Goal: Task Accomplishment & Management: Use online tool/utility

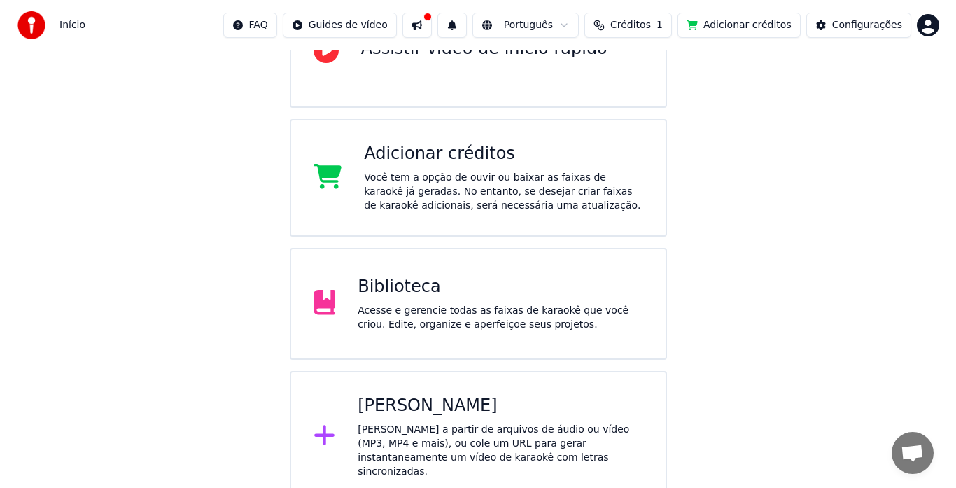
scroll to position [184, 0]
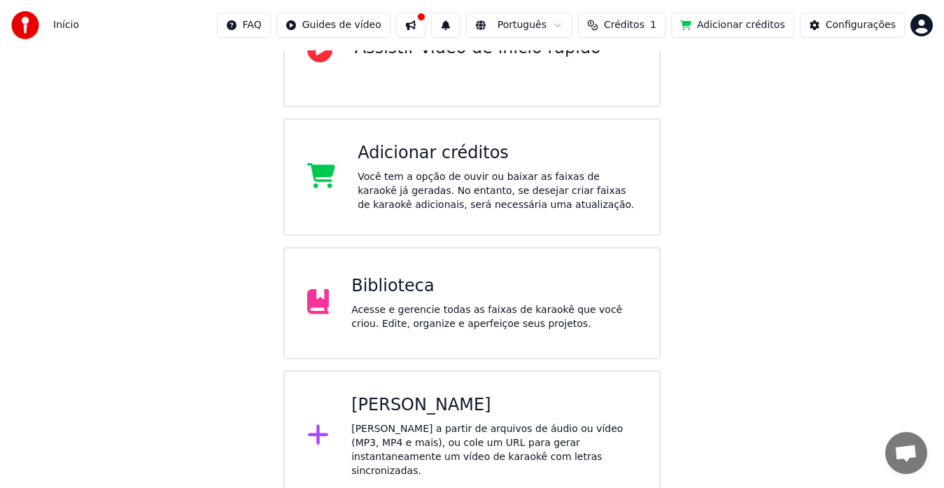
click at [404, 405] on div "[PERSON_NAME]" at bounding box center [494, 405] width 286 height 22
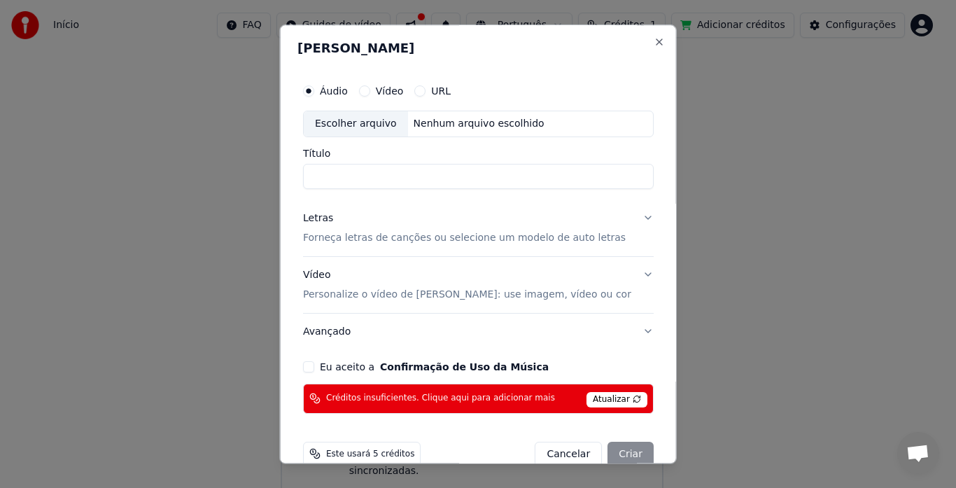
click at [370, 90] on button "Vídeo" at bounding box center [363, 90] width 11 height 11
click at [381, 113] on div "Escolher arquivo" at bounding box center [356, 123] width 104 height 25
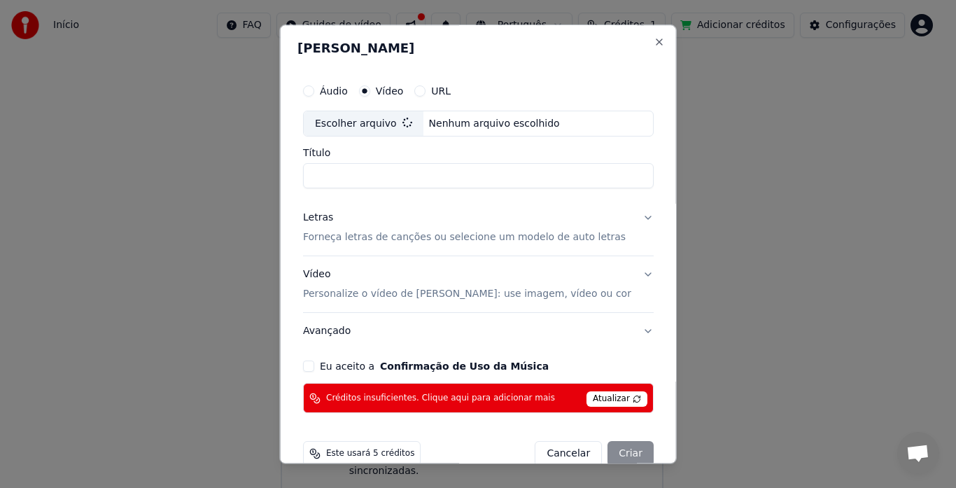
type input "**********"
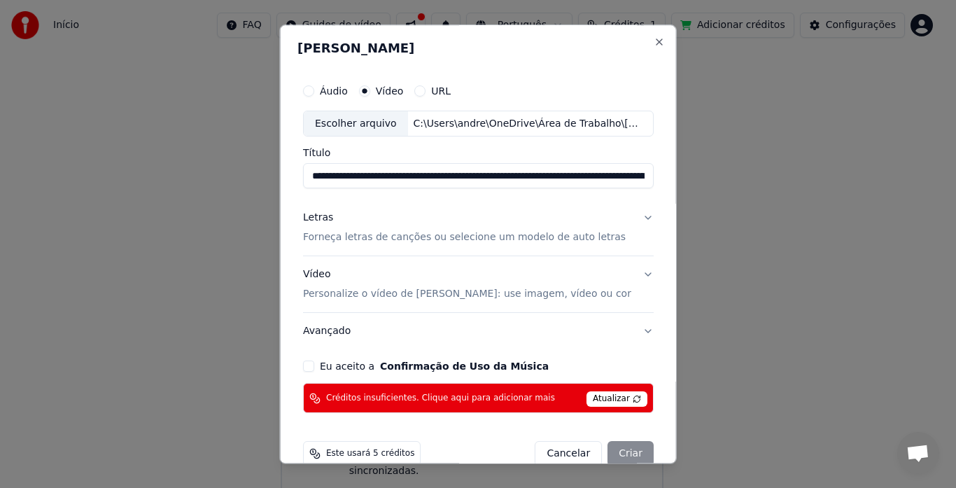
click at [636, 216] on button "Letras Forneça letras de canções ou selecione um modelo de auto letras" at bounding box center [478, 228] width 351 height 56
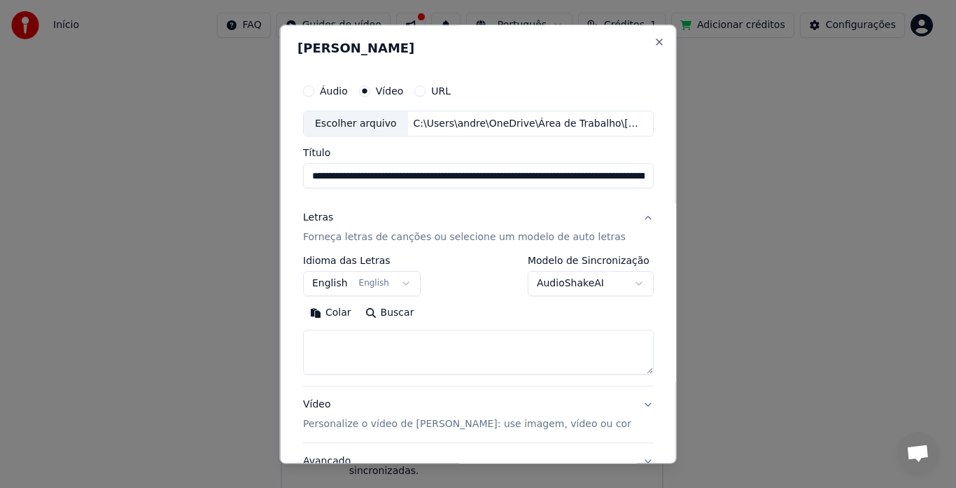
click at [468, 299] on div "**********" at bounding box center [478, 315] width 351 height 119
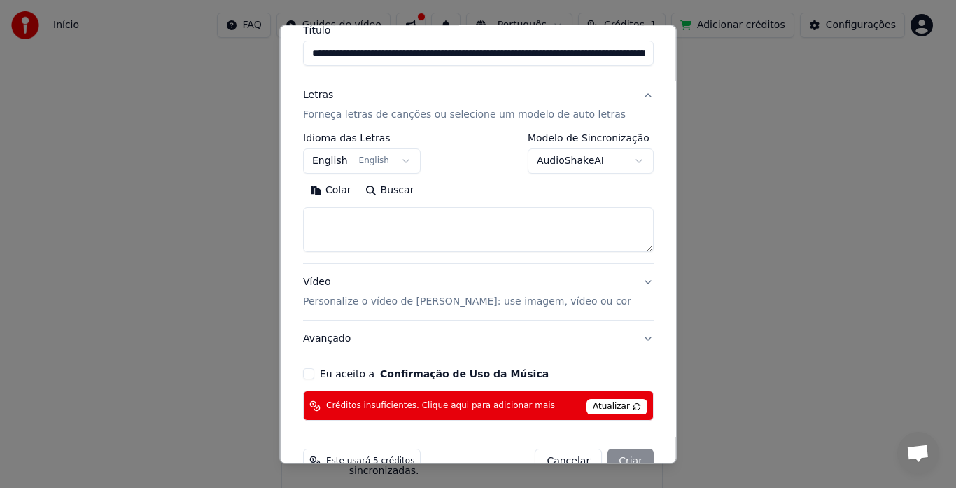
scroll to position [155, 0]
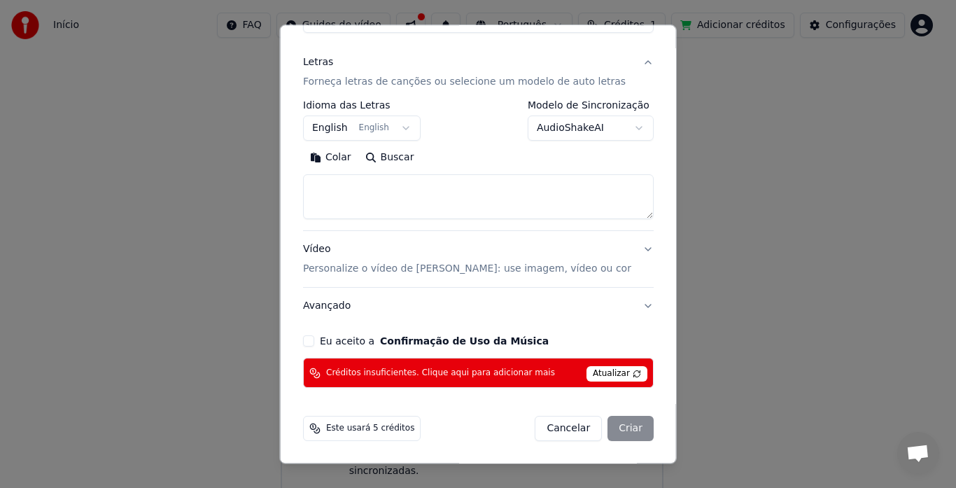
click at [637, 307] on button "Avançado" at bounding box center [478, 306] width 351 height 36
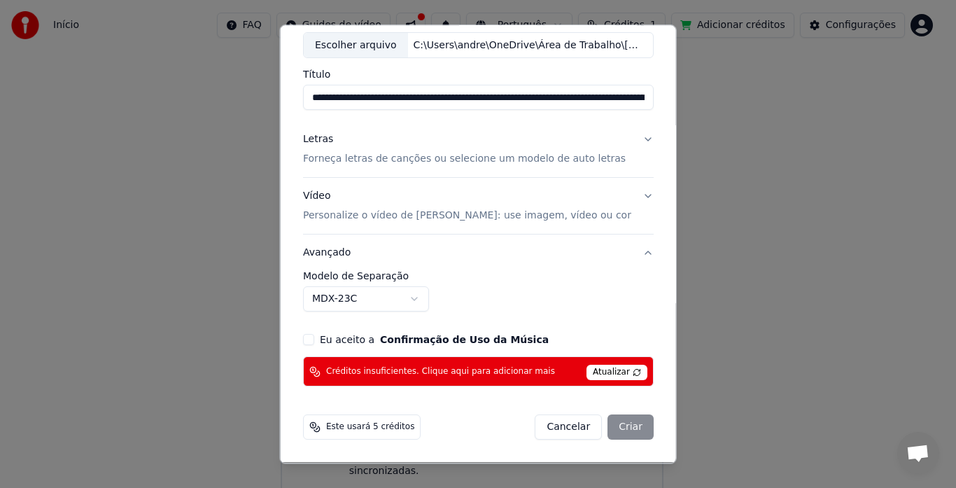
scroll to position [78, 0]
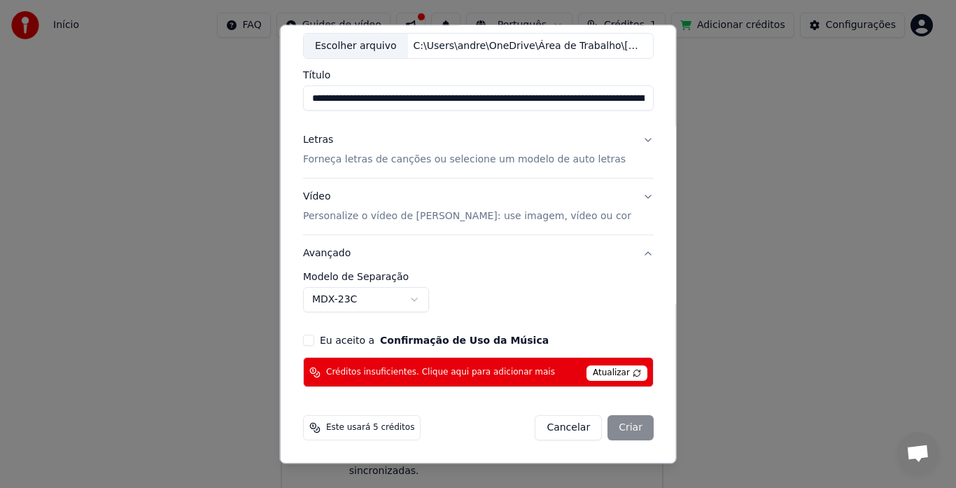
click at [633, 191] on button "Vídeo Personalize o vídeo de karaokê: use imagem, vídeo ou cor" at bounding box center [478, 207] width 351 height 56
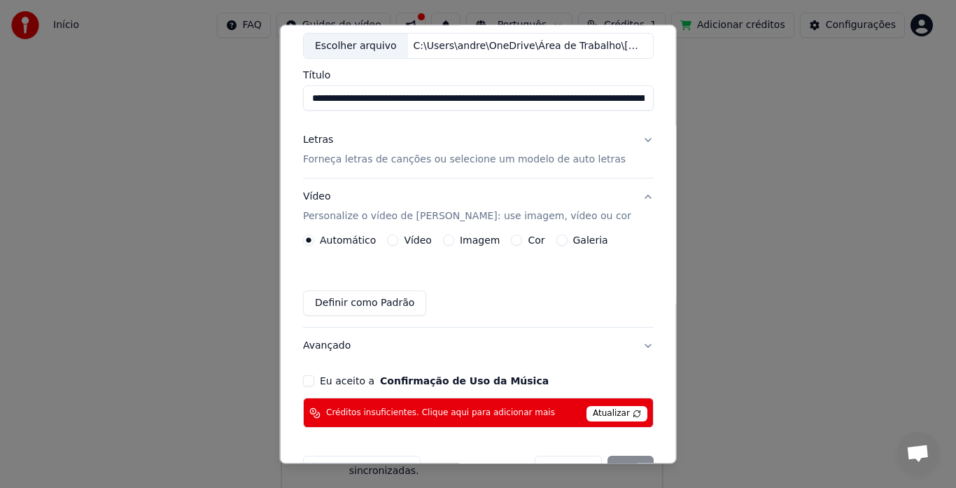
click at [630, 200] on button "Vídeo Personalize o vídeo de karaokê: use imagem, vídeo ou cor" at bounding box center [478, 207] width 351 height 56
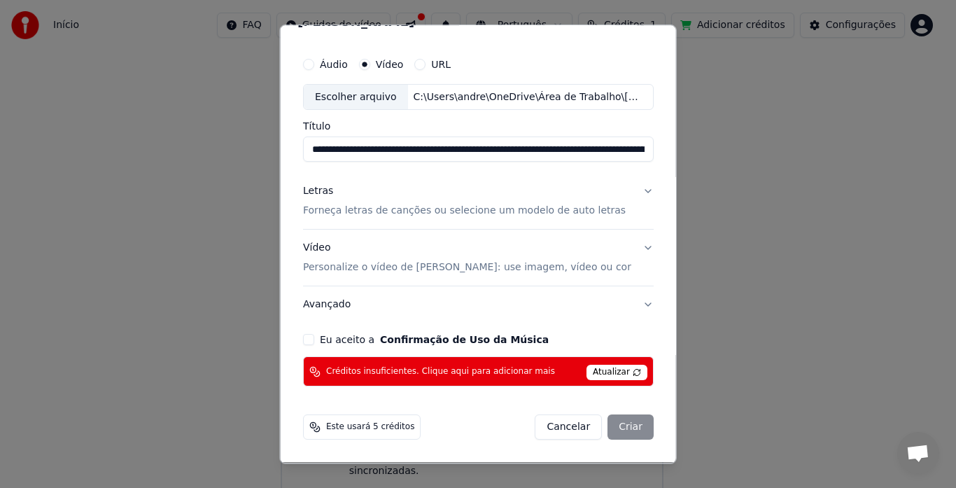
scroll to position [26, 0]
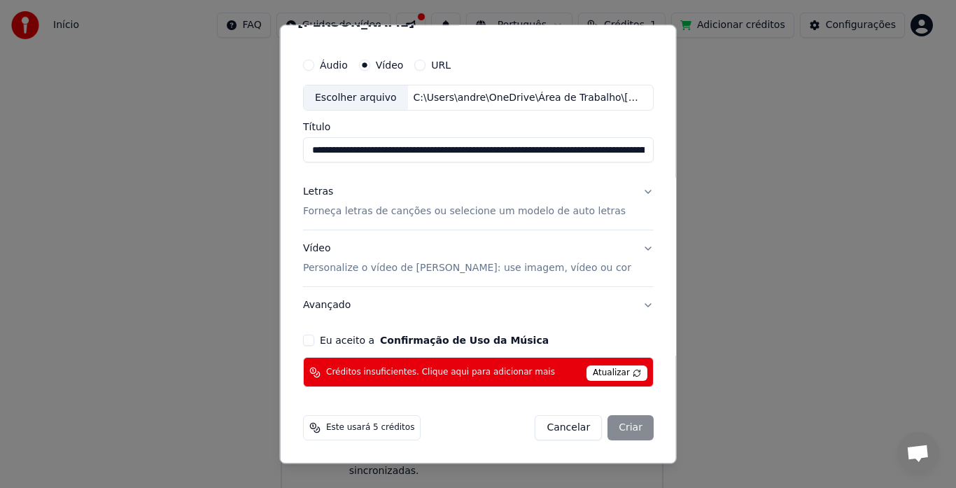
click at [630, 200] on button "Letras Forneça letras de canções ou selecione um modelo de auto letras" at bounding box center [478, 202] width 351 height 56
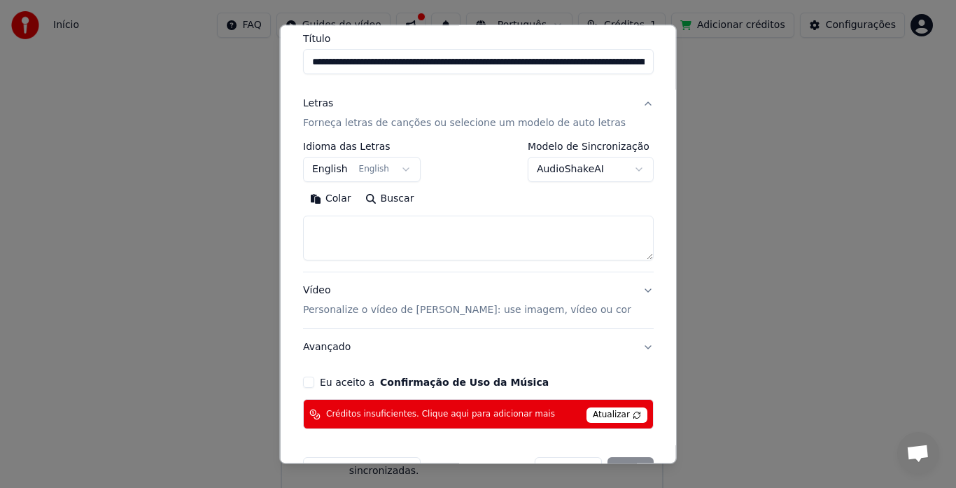
scroll to position [155, 0]
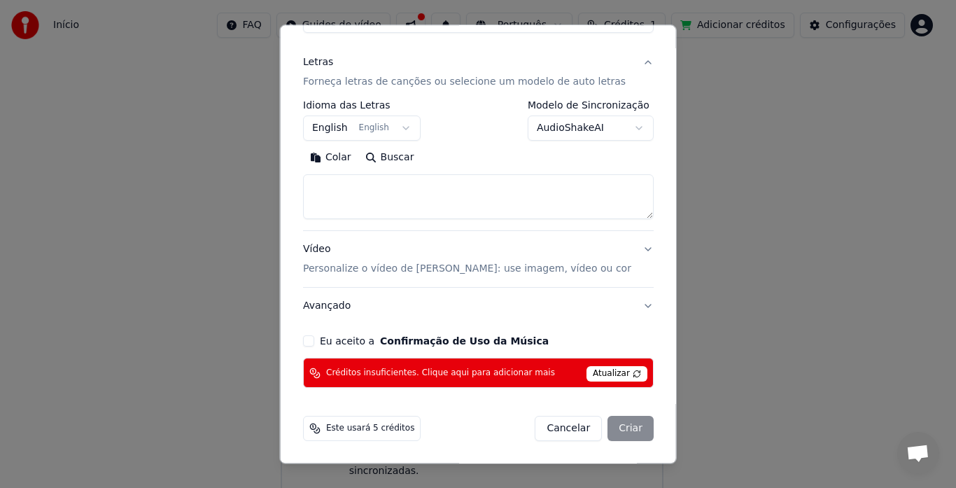
click at [606, 426] on div "Cancelar Criar" at bounding box center [594, 429] width 119 height 25
